Goal: Task Accomplishment & Management: Manage account settings

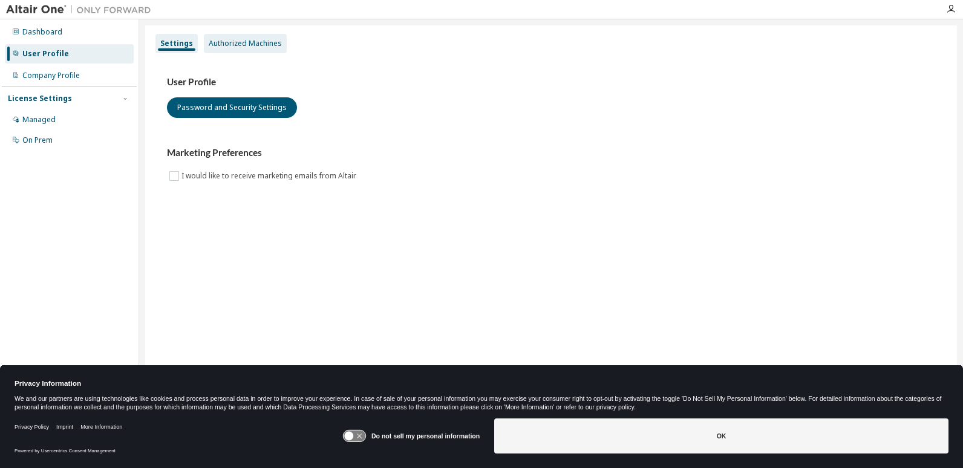
click at [251, 45] on div "Authorized Machines" at bounding box center [245, 44] width 73 height 10
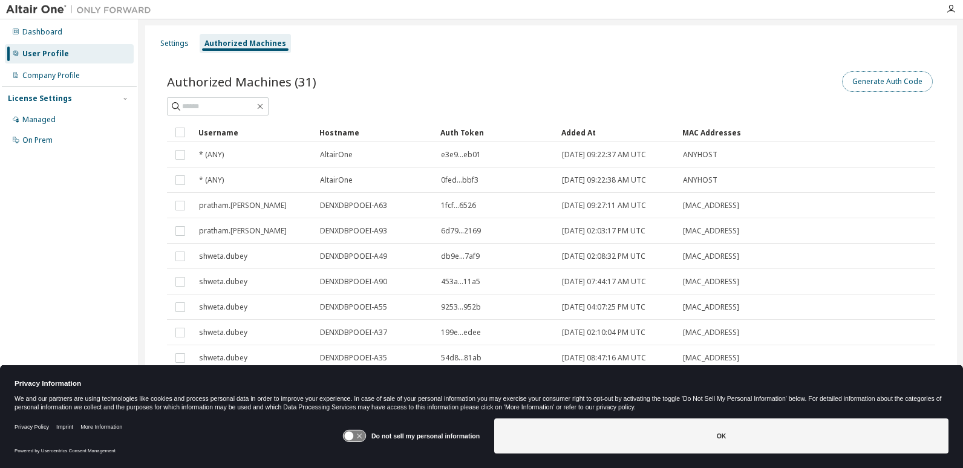
click at [880, 83] on button "Generate Auth Code" at bounding box center [887, 81] width 91 height 21
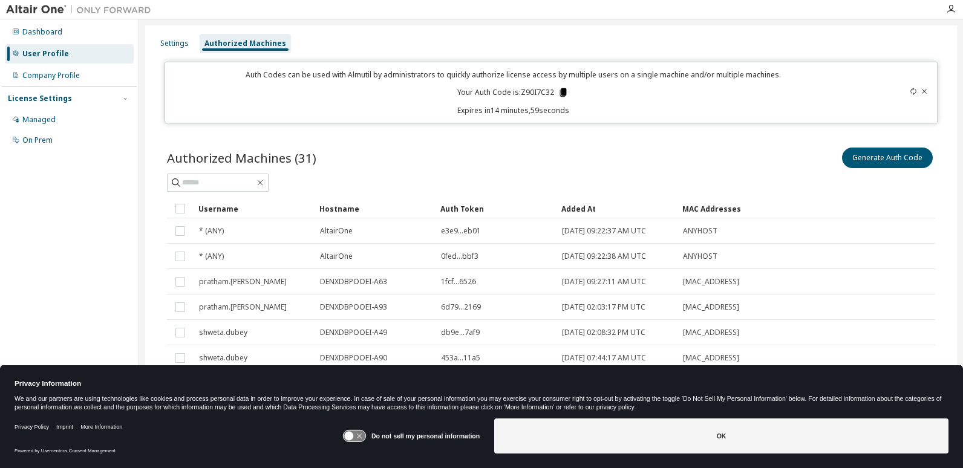
click at [560, 92] on icon at bounding box center [563, 92] width 7 height 8
click at [560, 88] on icon at bounding box center [563, 92] width 11 height 11
